Goal: Task Accomplishment & Management: Complete application form

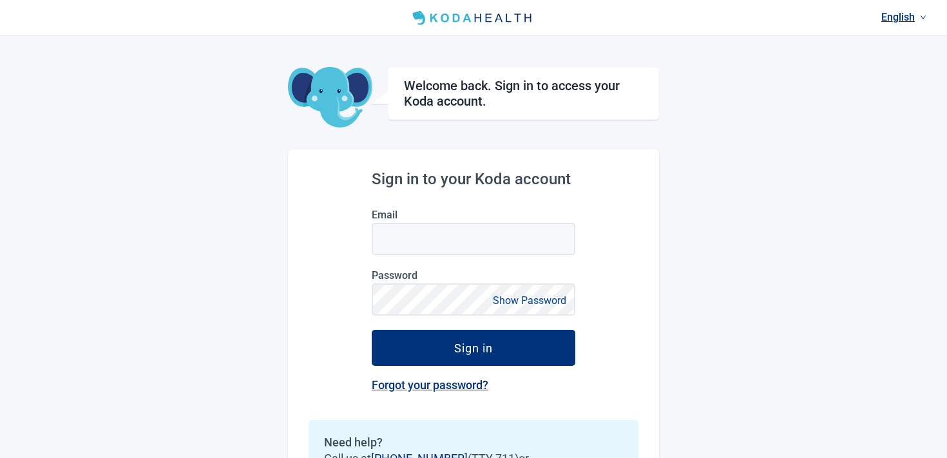
click at [473, 220] on label "Email" at bounding box center [474, 215] width 204 height 12
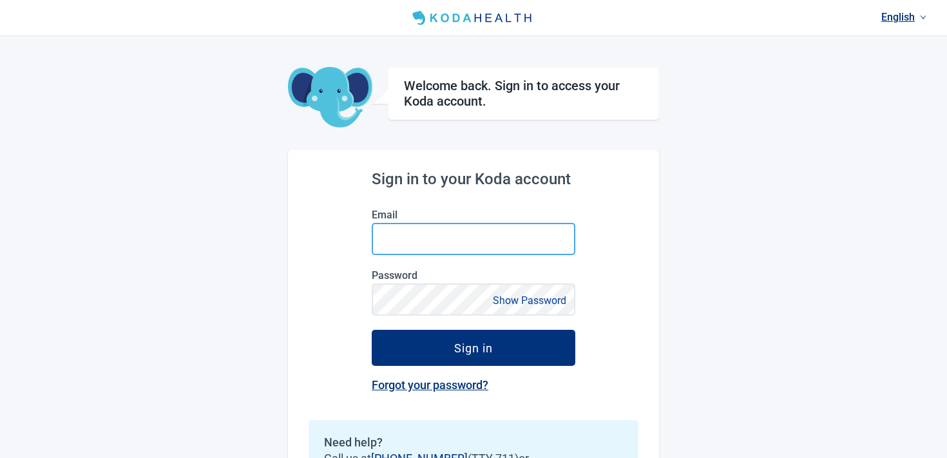
click at [473, 223] on input "Email" at bounding box center [474, 239] width 204 height 32
type input "**********"
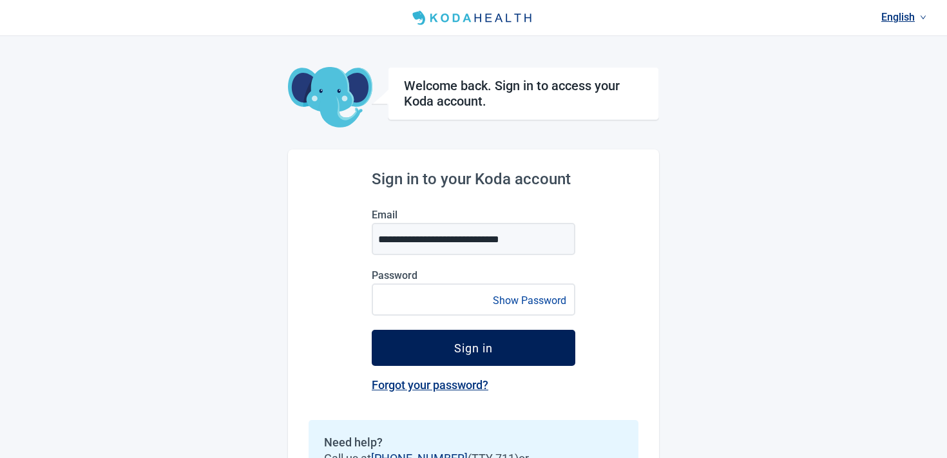
click at [418, 336] on button "Sign in" at bounding box center [474, 348] width 204 height 36
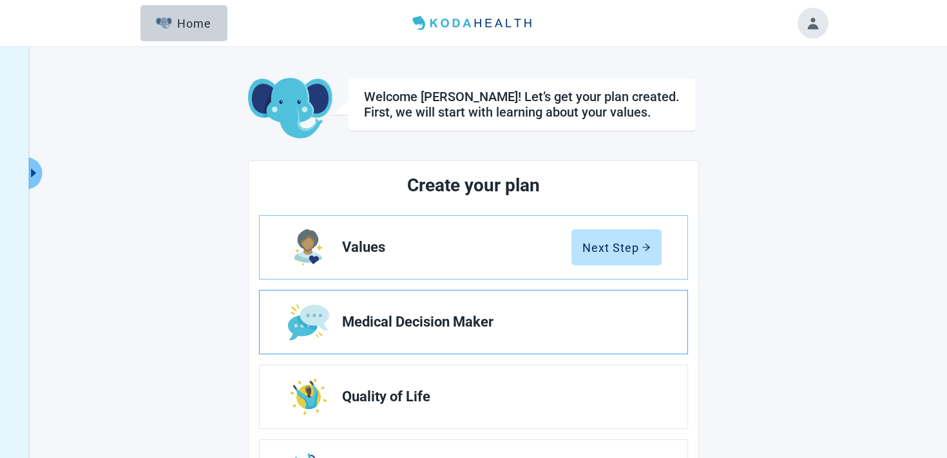
click at [508, 294] on link "Medical Decision Maker" at bounding box center [474, 322] width 428 height 63
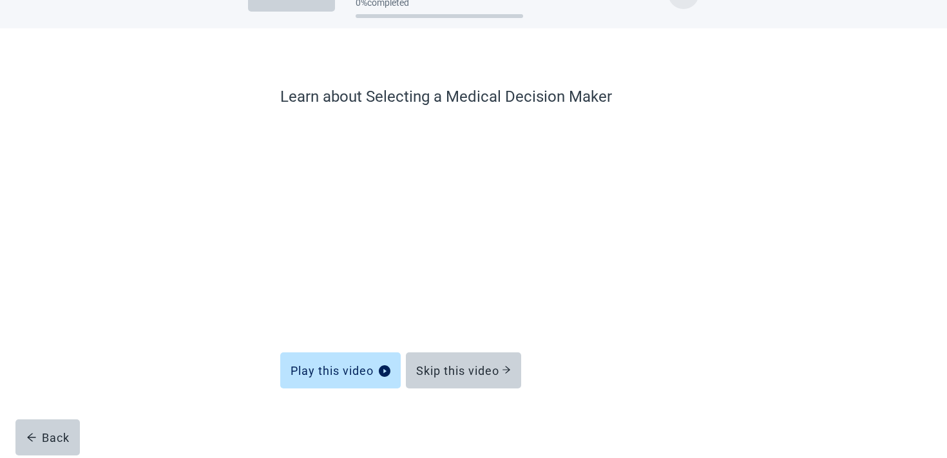
scroll to position [39, 0]
click at [454, 360] on button "Skip this video" at bounding box center [463, 370] width 115 height 36
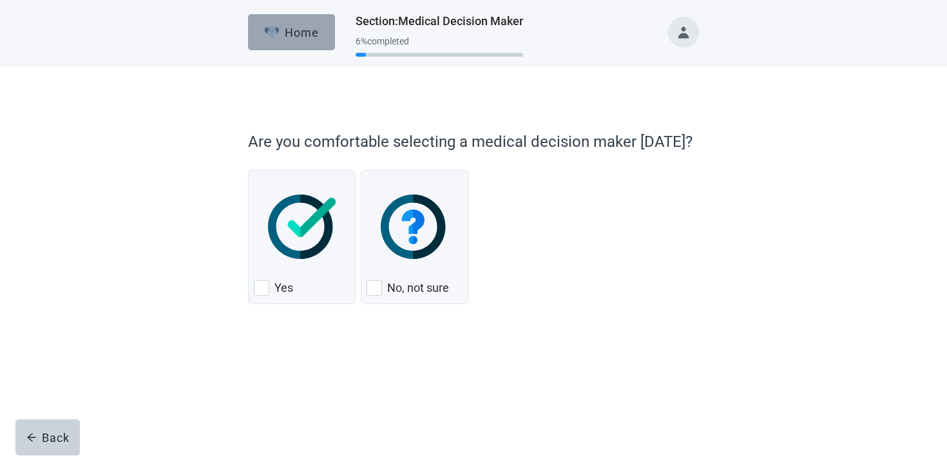
click at [278, 34] on img "button" at bounding box center [272, 32] width 16 height 12
click at [280, 35] on img "button" at bounding box center [272, 32] width 16 height 12
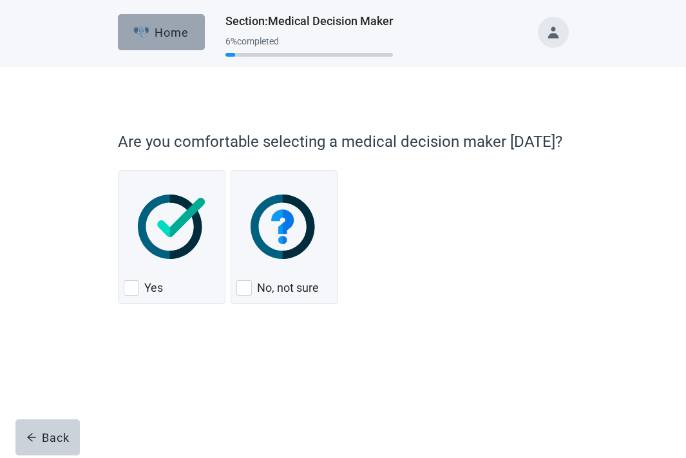
click at [126, 19] on button "Home" at bounding box center [161, 32] width 87 height 36
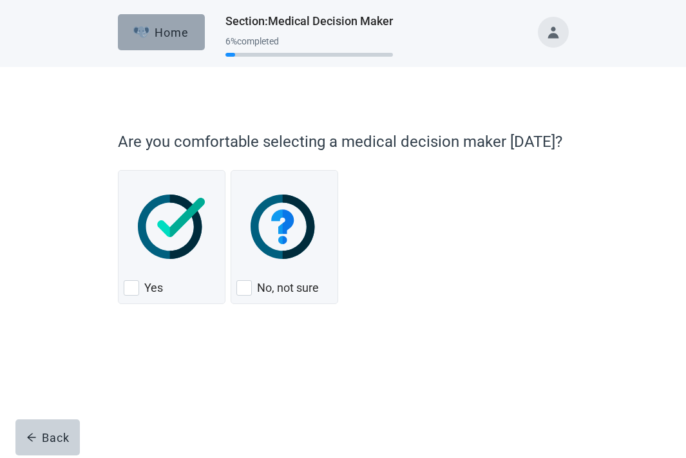
click at [126, 19] on button "Home" at bounding box center [161, 32] width 87 height 36
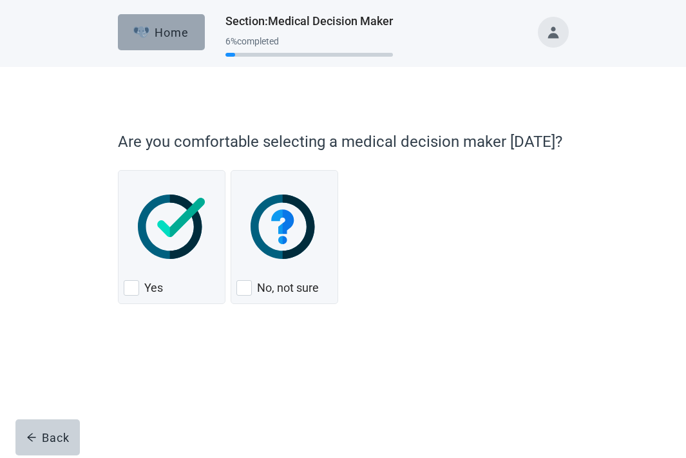
click at [126, 19] on button "Home" at bounding box center [161, 32] width 87 height 36
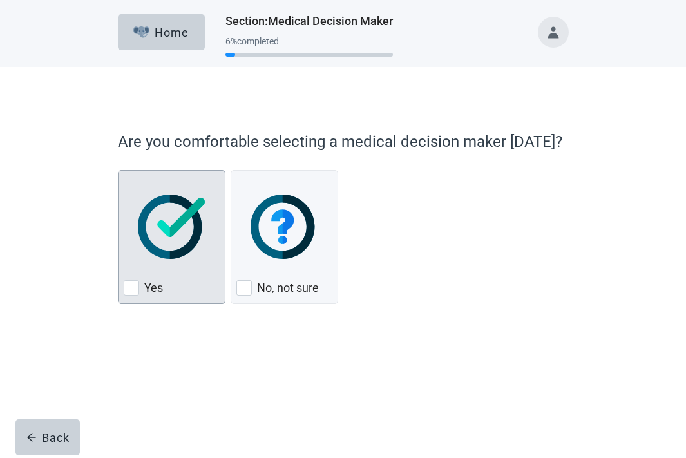
click at [174, 255] on img "Yes, checkbox, not checked" at bounding box center [172, 227] width 68 height 64
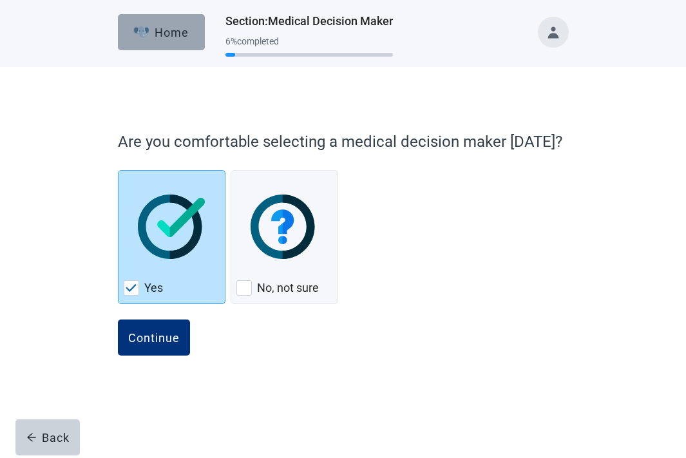
click at [177, 36] on div "Home" at bounding box center [160, 32] width 55 height 13
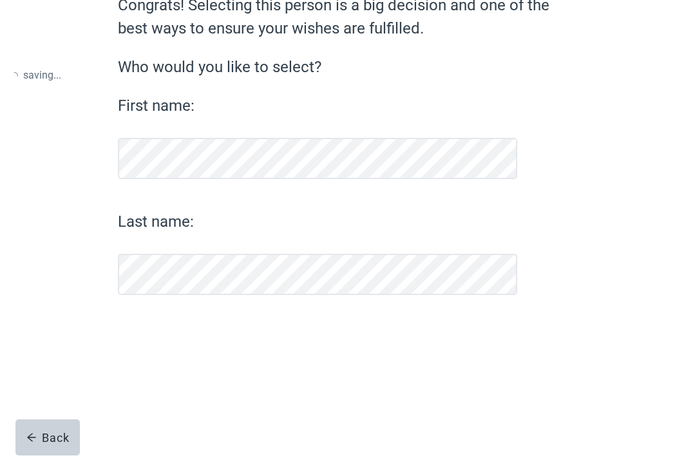
click at [177, 77] on form "Congrats! Selecting this person is a big decision and one of the best ways to e…" at bounding box center [343, 267] width 451 height 381
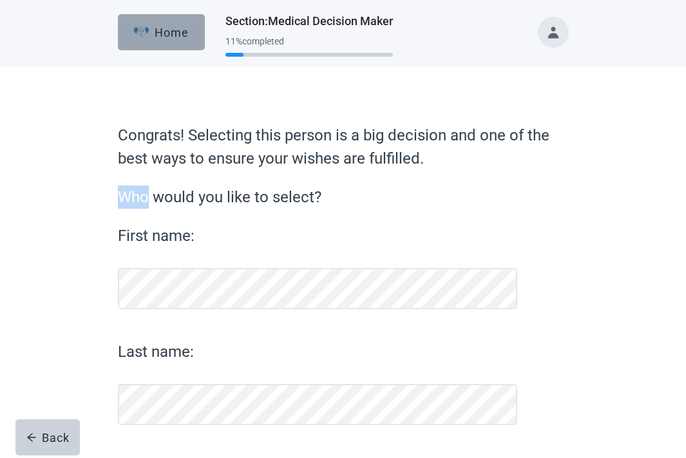
click at [186, 35] on div "Home" at bounding box center [160, 32] width 55 height 13
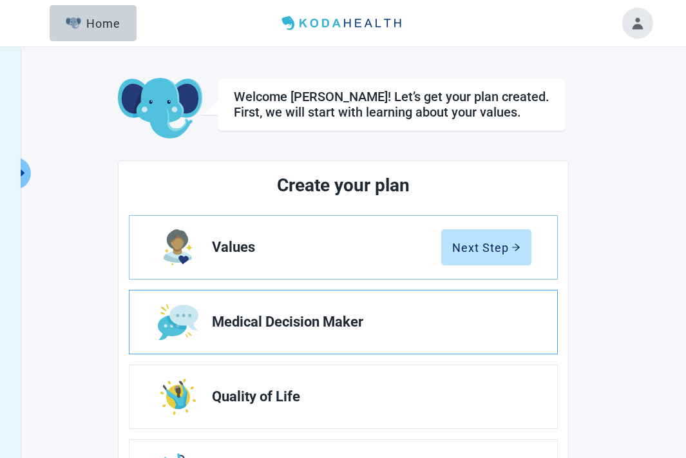
click at [432, 330] on link "Medical Decision Maker" at bounding box center [343, 322] width 428 height 63
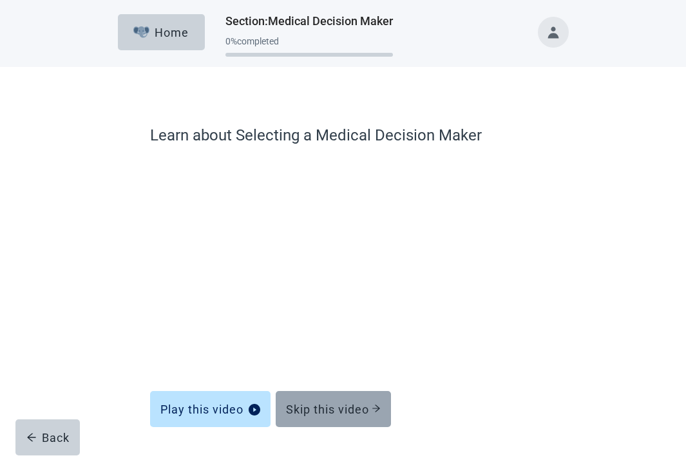
click at [330, 411] on div "Skip this video" at bounding box center [333, 409] width 95 height 13
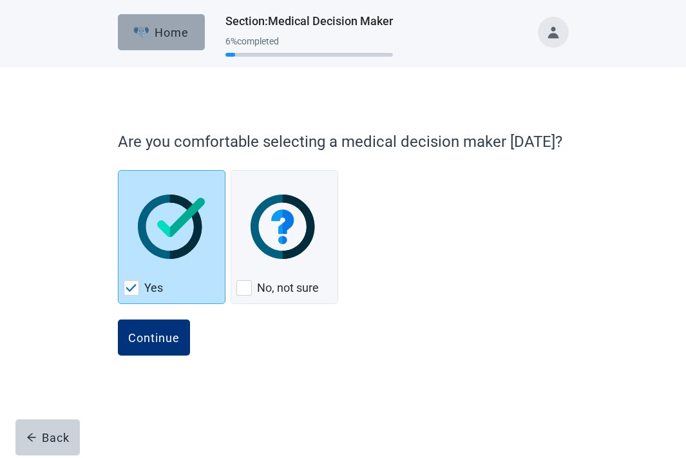
click at [167, 23] on button "Home" at bounding box center [161, 32] width 87 height 36
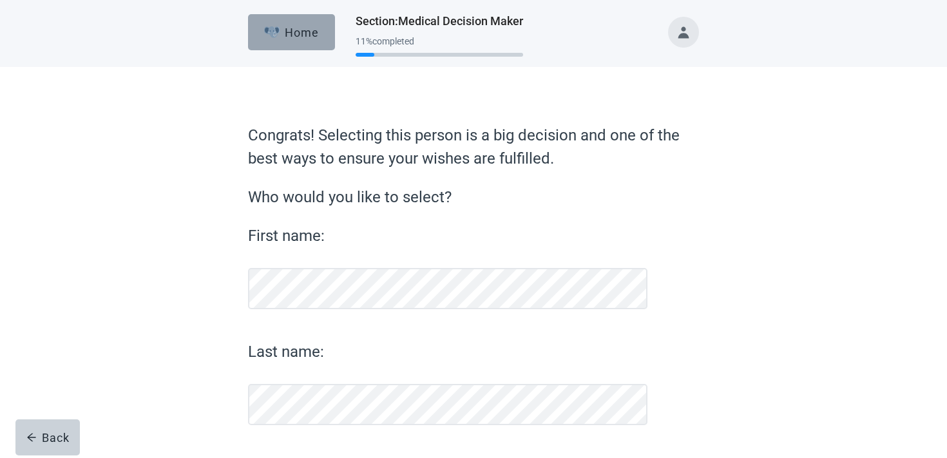
click at [312, 22] on button "Home" at bounding box center [291, 32] width 87 height 36
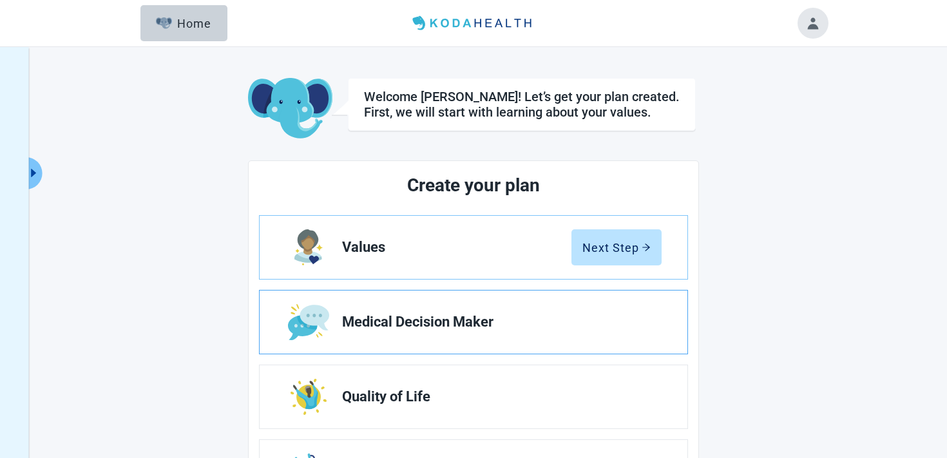
click at [605, 321] on span "Medical Decision Maker" at bounding box center [496, 321] width 309 height 15
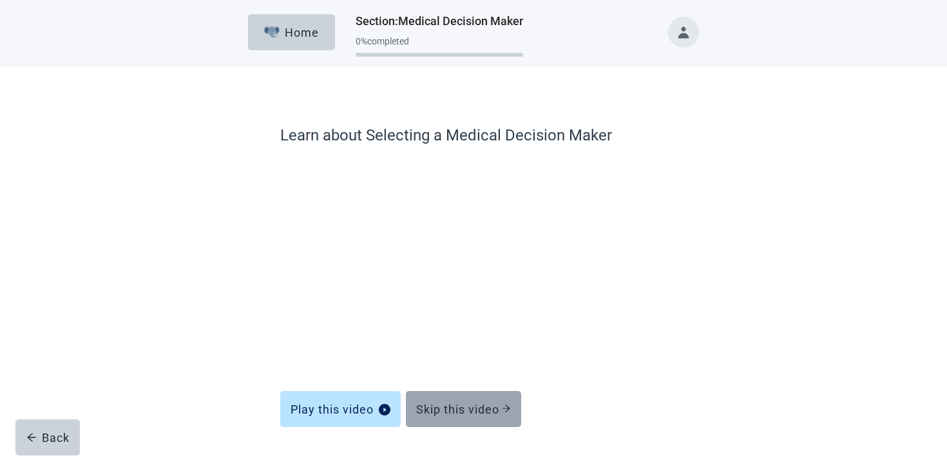
click at [455, 412] on div "Skip this video" at bounding box center [463, 409] width 95 height 13
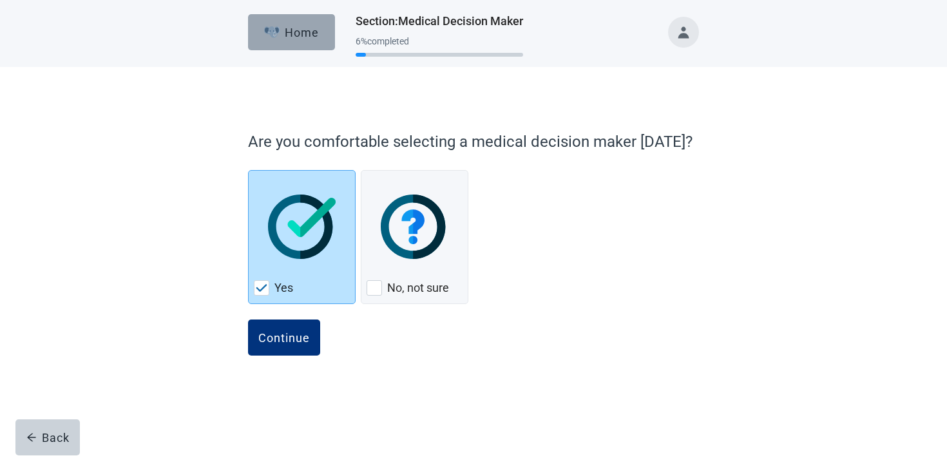
click at [291, 42] on button "Home" at bounding box center [291, 32] width 87 height 36
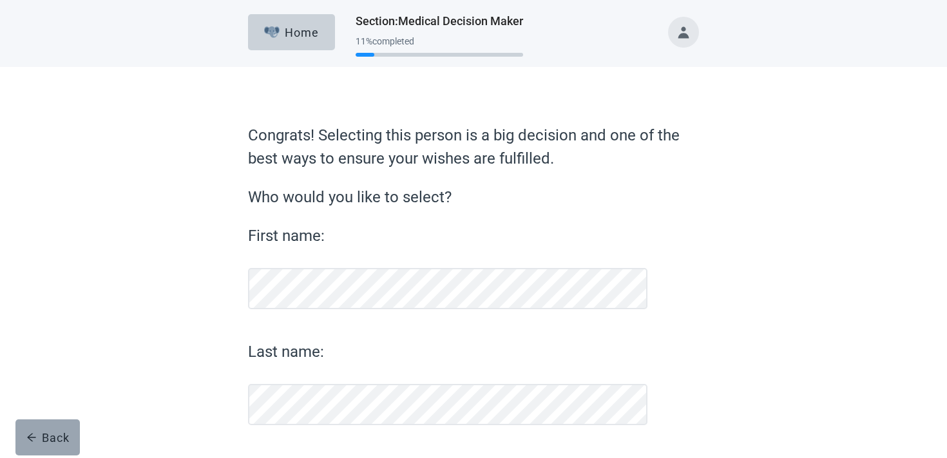
click at [48, 437] on div "Back" at bounding box center [47, 437] width 43 height 13
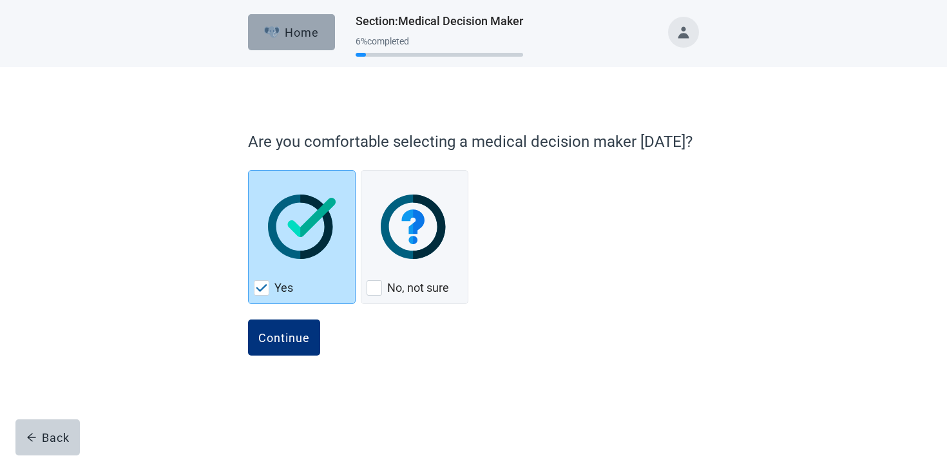
click at [284, 36] on div "Home" at bounding box center [291, 32] width 55 height 13
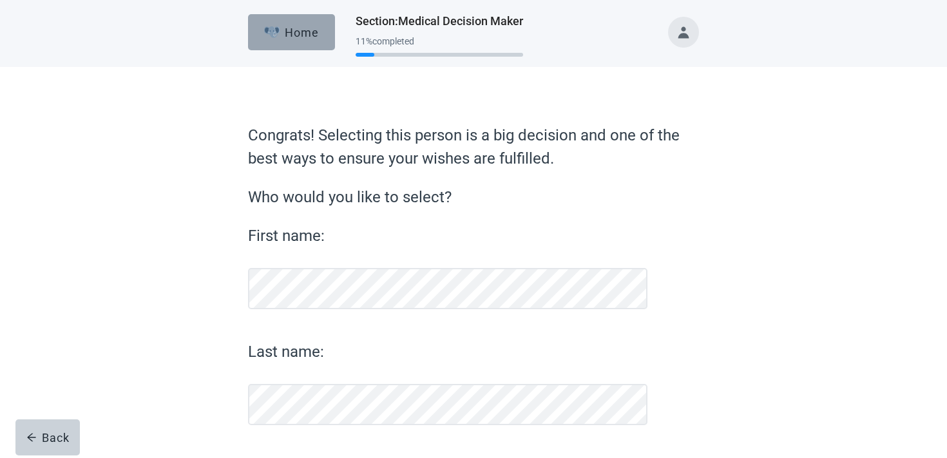
click at [291, 22] on button "Home" at bounding box center [291, 32] width 87 height 36
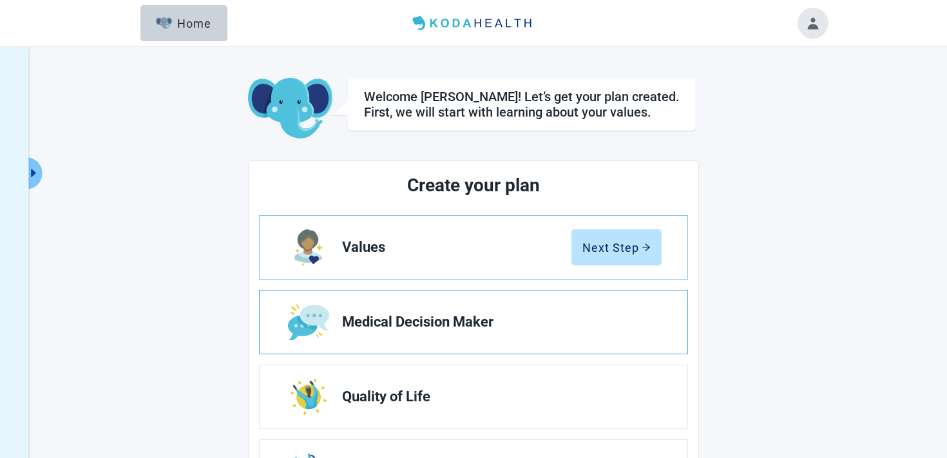
click at [501, 300] on link "Medical Decision Maker" at bounding box center [474, 322] width 428 height 63
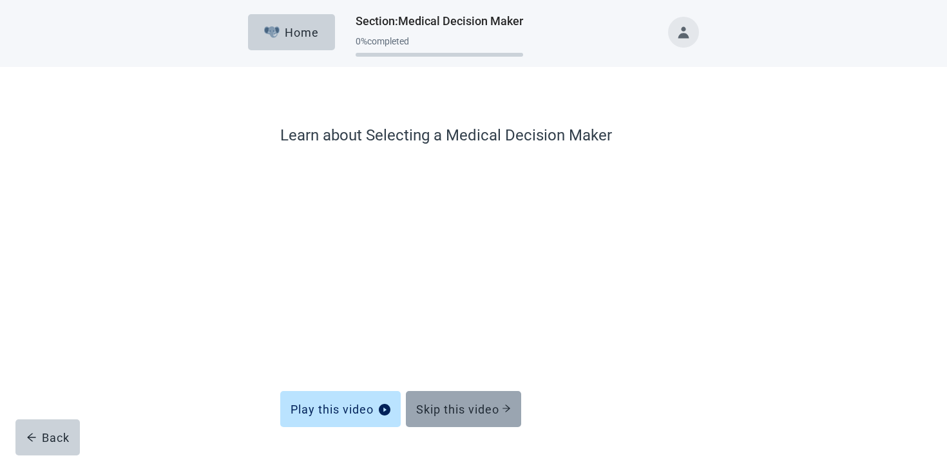
click at [461, 396] on button "Skip this video" at bounding box center [463, 409] width 115 height 36
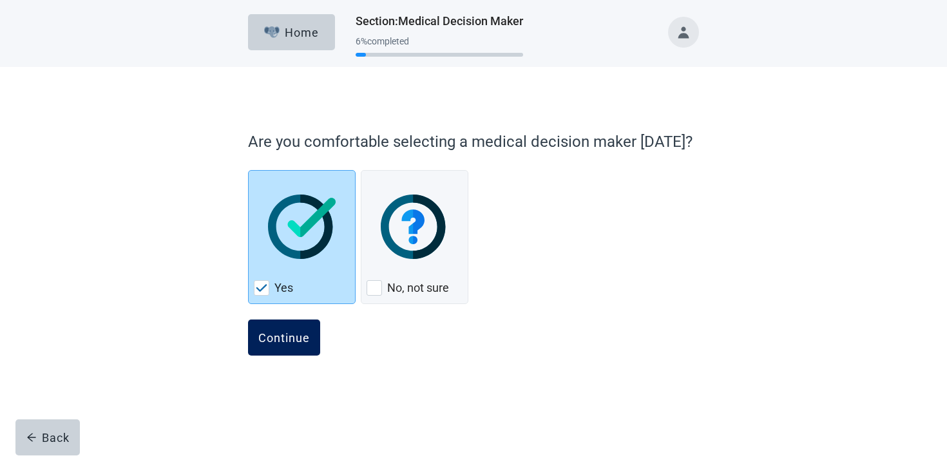
click at [287, 334] on div "Continue" at bounding box center [284, 337] width 52 height 13
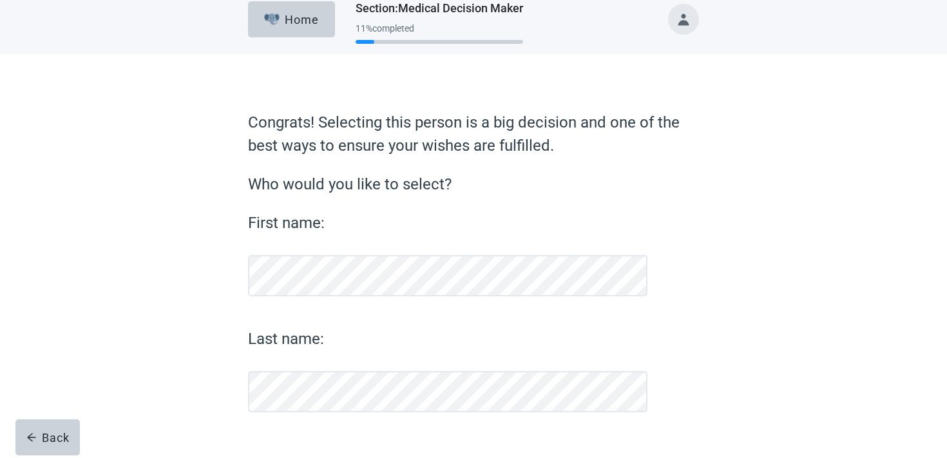
scroll to position [19, 0]
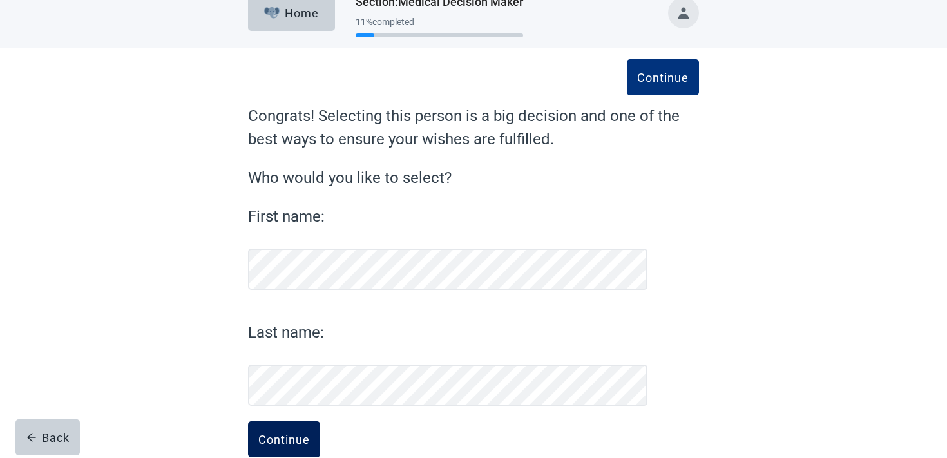
click at [274, 452] on button "Continue" at bounding box center [284, 439] width 72 height 36
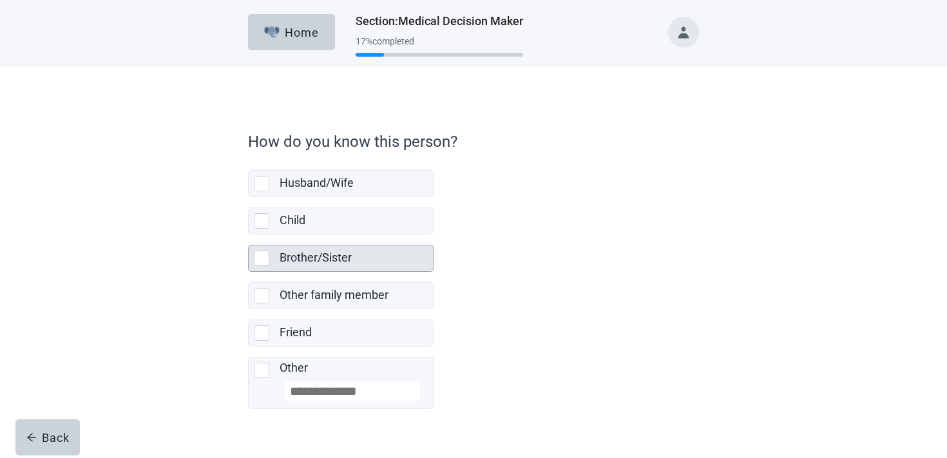
click at [323, 252] on label "Brother/Sister" at bounding box center [316, 258] width 72 height 14
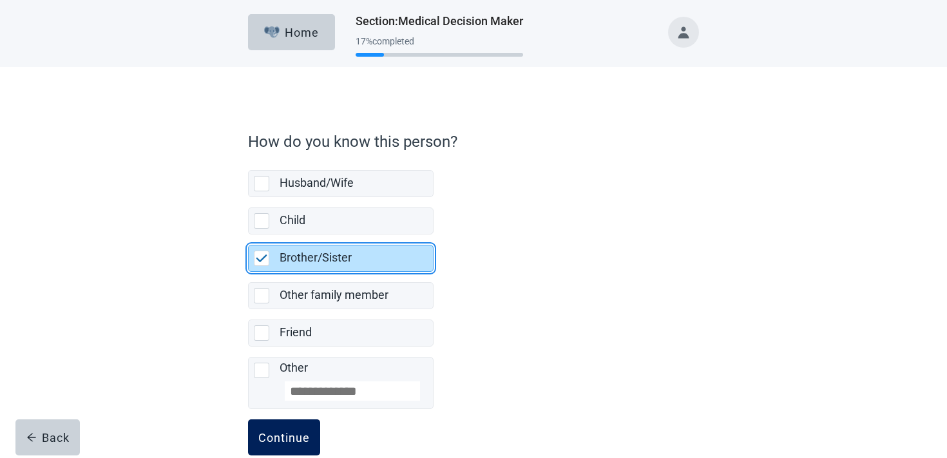
click at [291, 447] on button "Continue" at bounding box center [284, 437] width 72 height 36
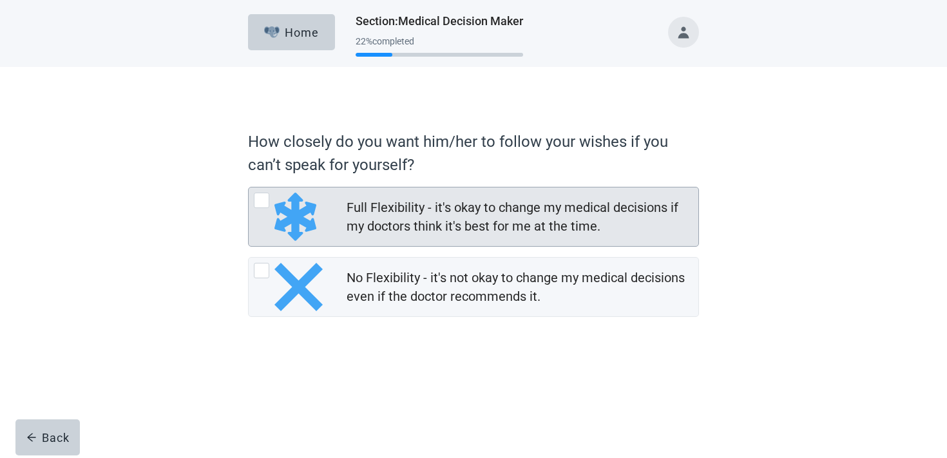
click at [365, 212] on div "Full Flexibility - it's okay to change my medical decisions if my doctors think…" at bounding box center [519, 216] width 344 height 37
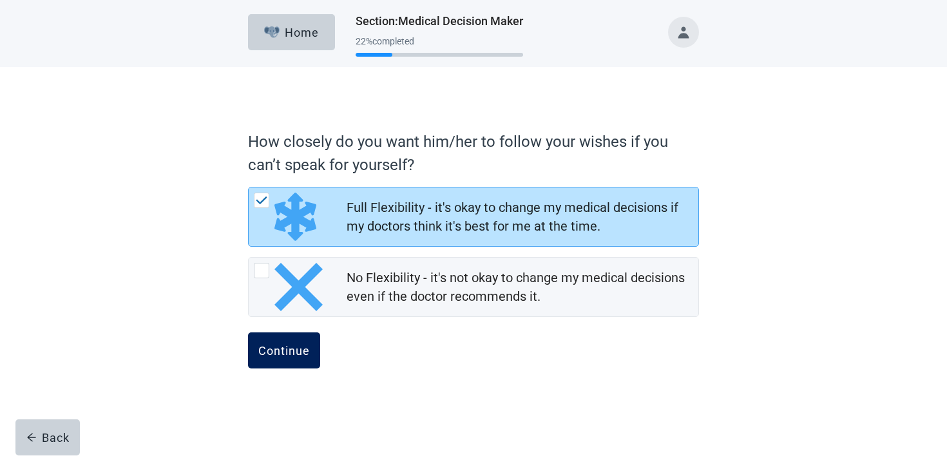
click at [307, 358] on button "Continue" at bounding box center [284, 350] width 72 height 36
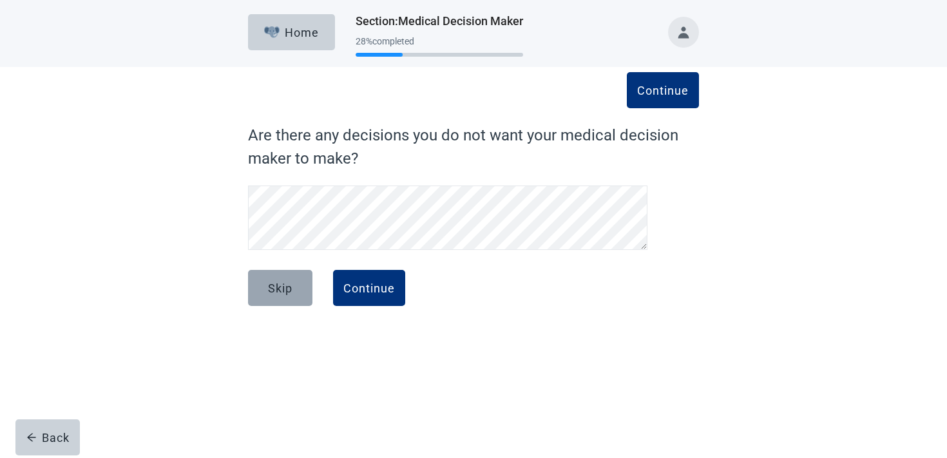
click at [298, 287] on button "Skip" at bounding box center [280, 288] width 64 height 36
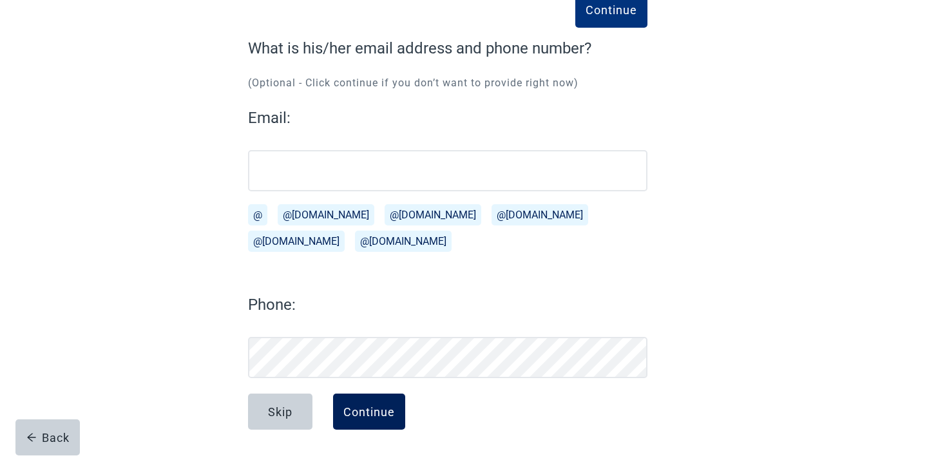
click at [369, 401] on button "Continue" at bounding box center [369, 412] width 72 height 36
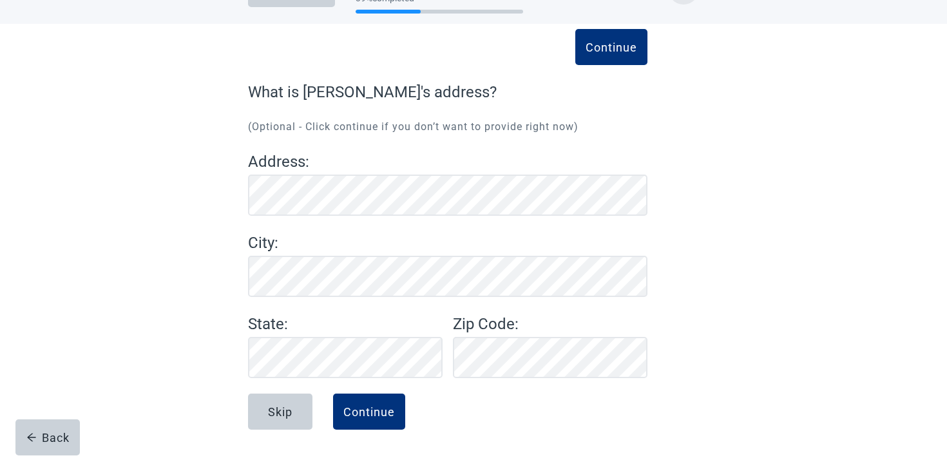
scroll to position [43, 0]
click at [288, 418] on button "Skip" at bounding box center [280, 412] width 64 height 36
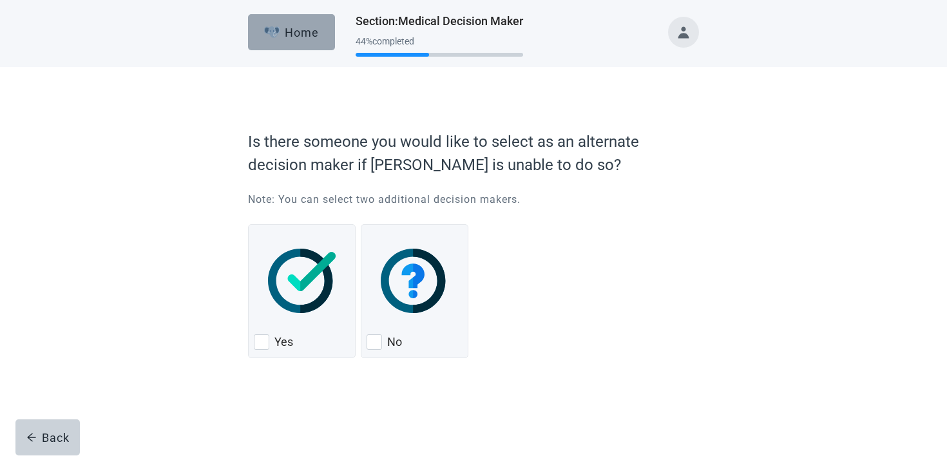
click at [294, 34] on div "Home" at bounding box center [291, 32] width 55 height 13
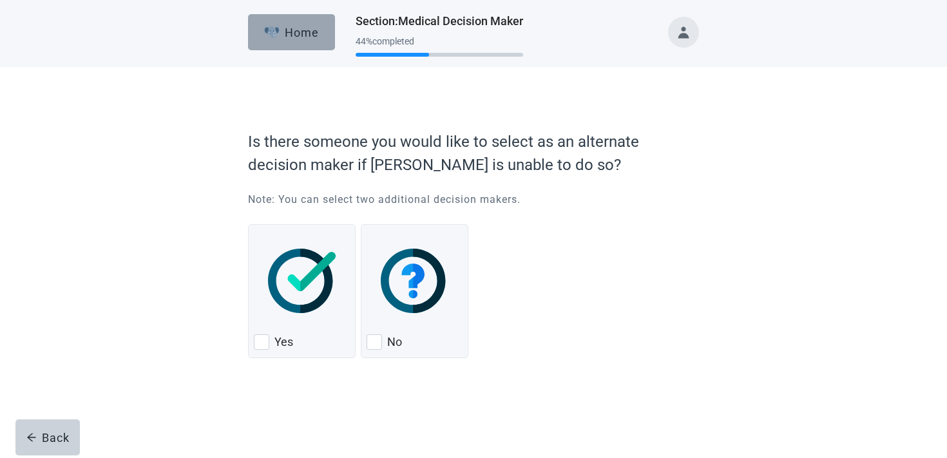
click at [294, 34] on div "Home" at bounding box center [291, 32] width 55 height 13
click at [312, 18] on button "Home" at bounding box center [291, 32] width 87 height 36
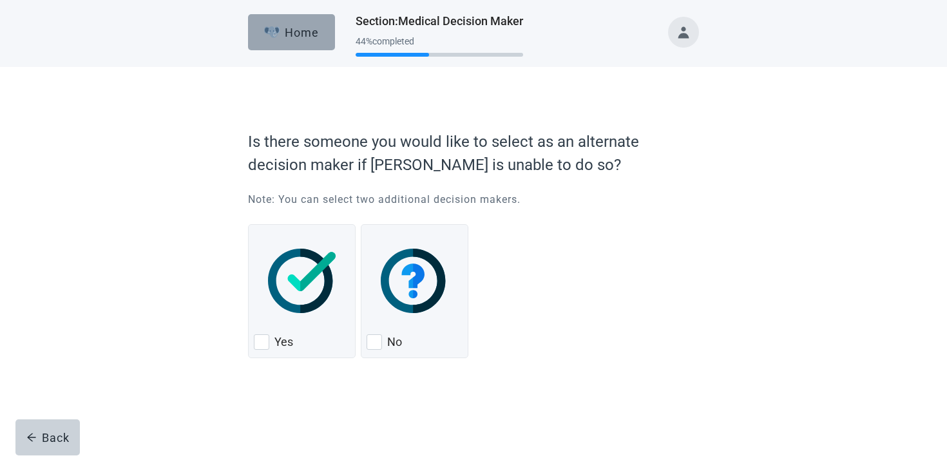
click at [312, 18] on button "Home" at bounding box center [291, 32] width 87 height 36
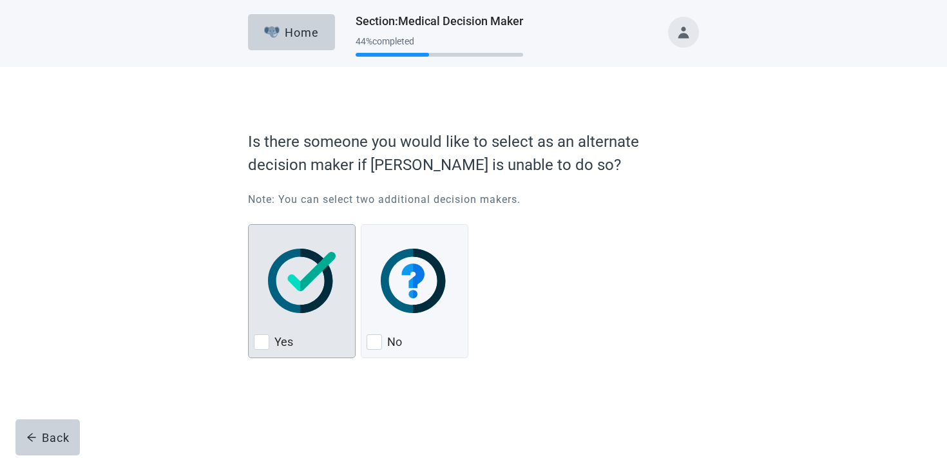
click at [292, 316] on div "Yes, checkbox, not checked" at bounding box center [302, 281] width 96 height 102
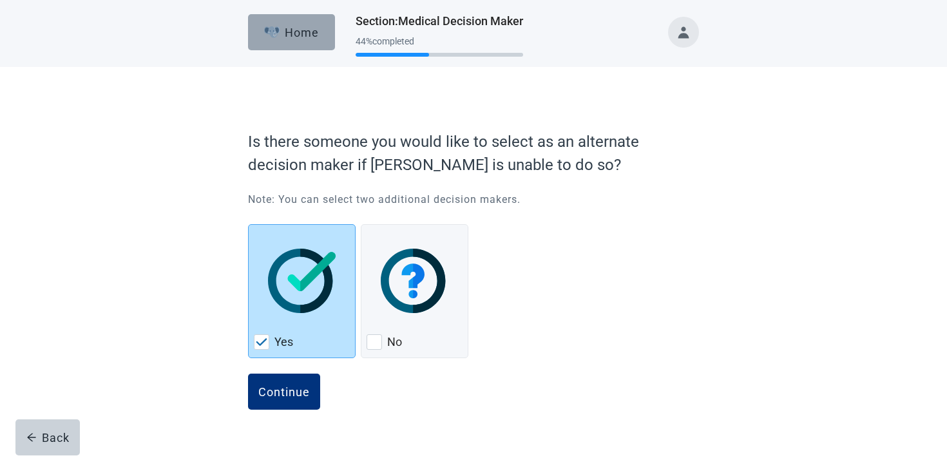
click at [311, 26] on div "Home" at bounding box center [291, 32] width 55 height 13
